Goal: Transaction & Acquisition: Book appointment/travel/reservation

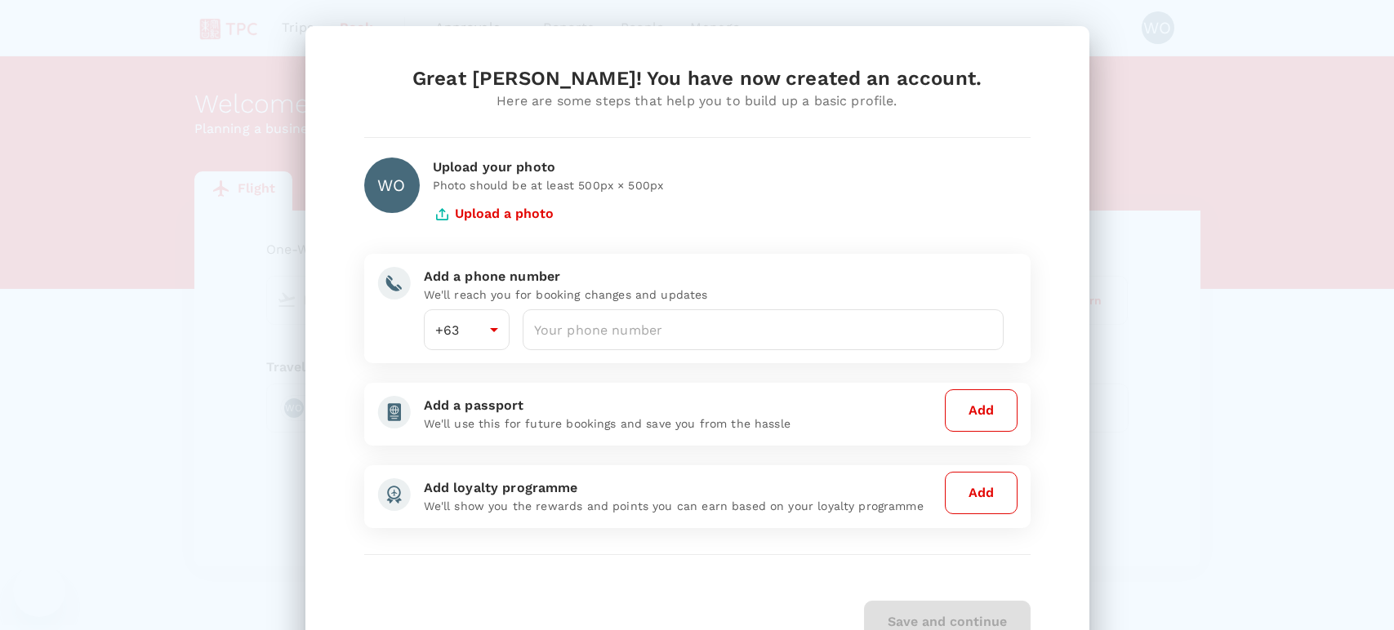
click at [215, 277] on div "Great Wai Yee! You have now created an account. Here are some steps that help y…" at bounding box center [697, 315] width 1394 height 630
